Goal: Register for event/course

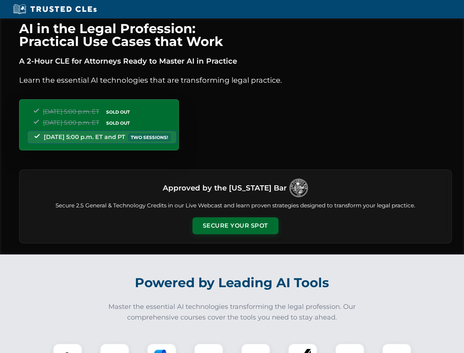
click at [235, 226] on button "Secure Your Spot" at bounding box center [235, 225] width 86 height 17
click at [68, 348] on img at bounding box center [67, 357] width 21 height 21
click at [115, 348] on div at bounding box center [114, 357] width 29 height 29
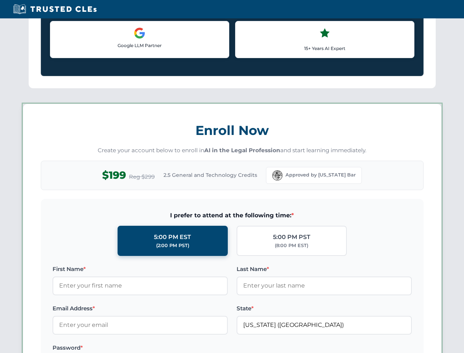
click at [209, 348] on label "Password *" at bounding box center [140, 347] width 175 height 9
